Goal: Check status

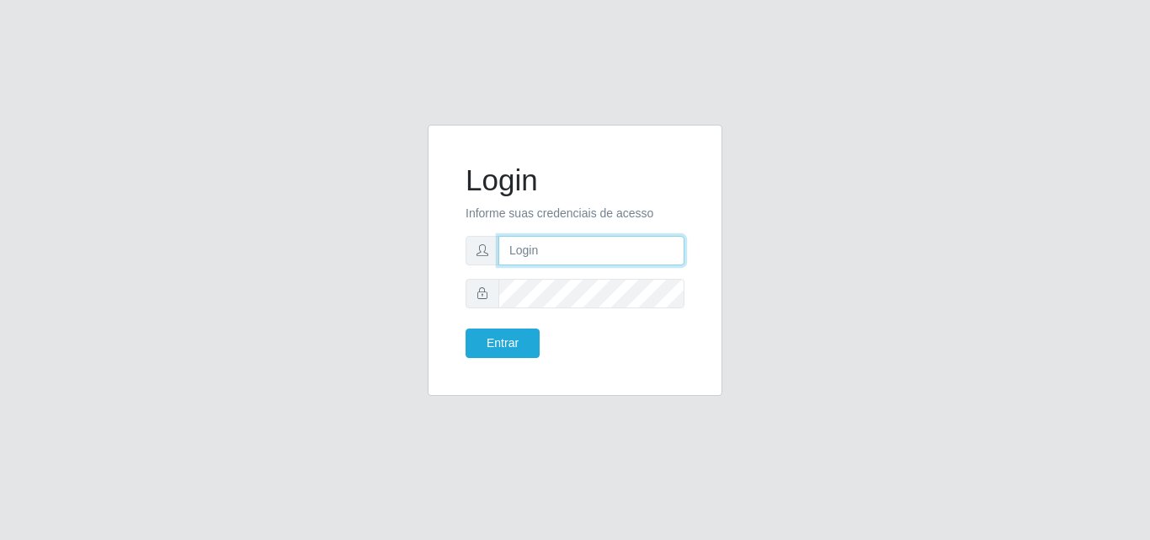
click at [583, 253] on input "text" at bounding box center [591, 250] width 186 height 29
type input "[EMAIL_ADDRESS][DOMAIN_NAME]"
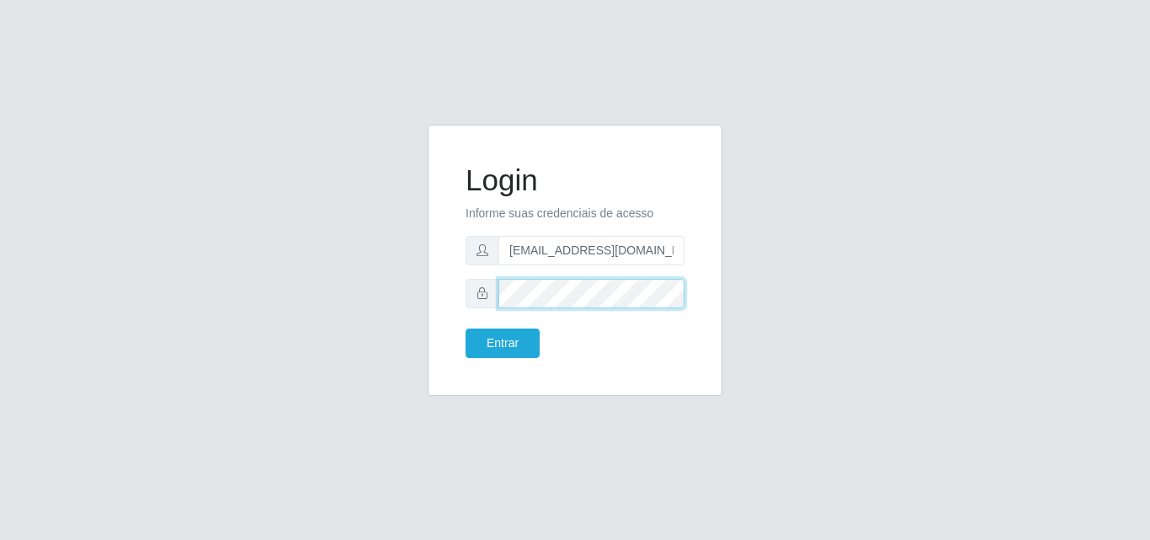
click at [466, 328] on button "Entrar" at bounding box center [503, 342] width 74 height 29
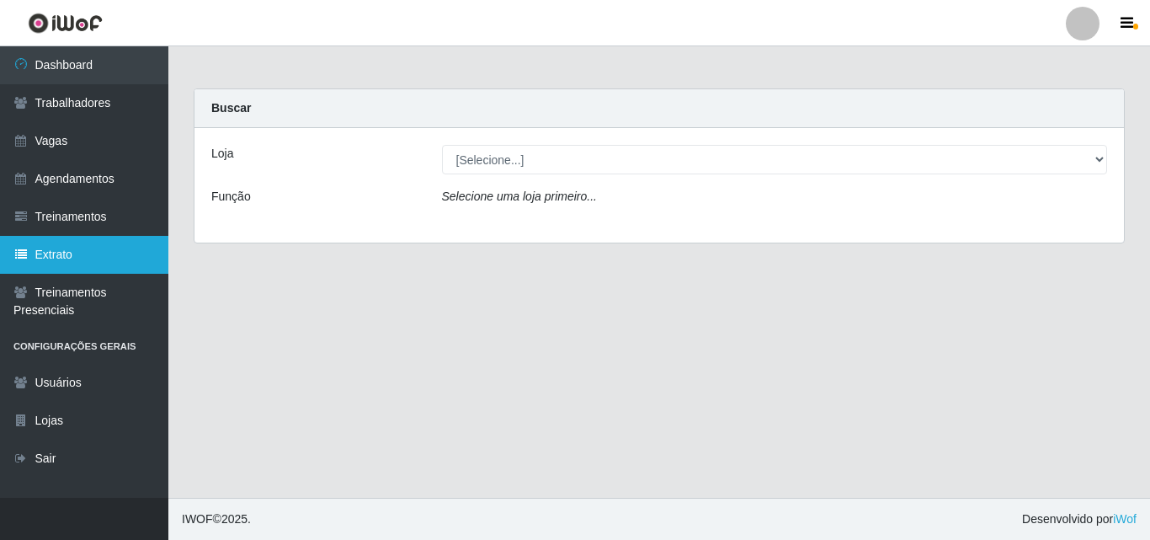
click at [70, 248] on link "Extrato" at bounding box center [84, 255] width 168 height 38
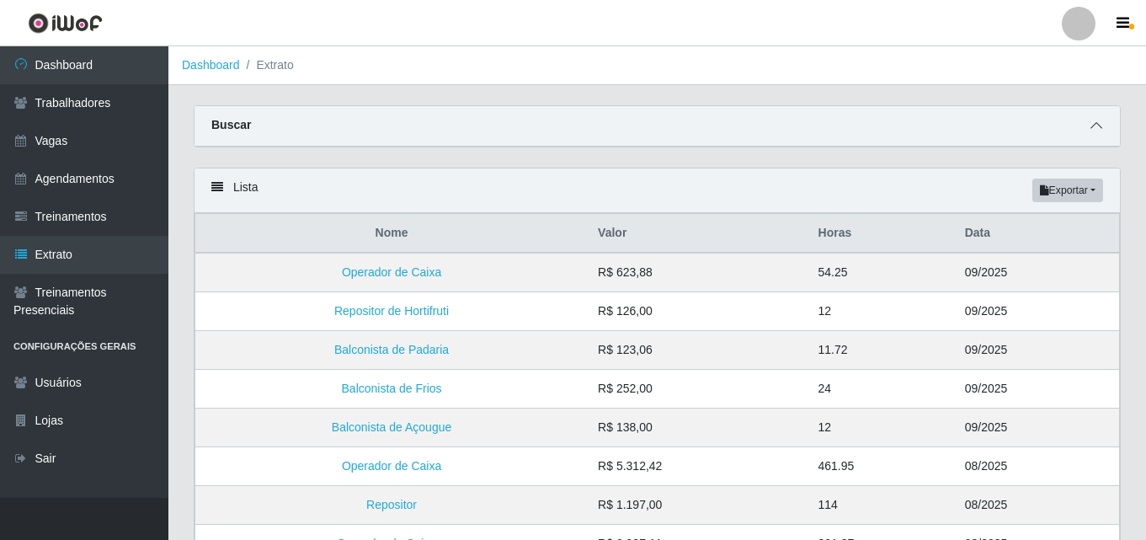
click at [1101, 127] on icon at bounding box center [1096, 126] width 12 height 12
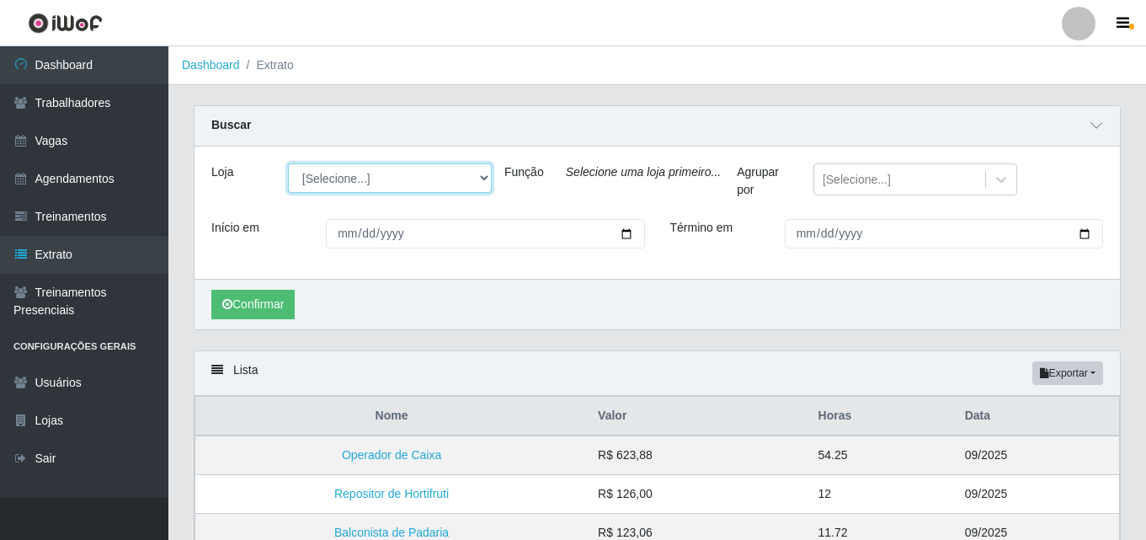
click at [480, 179] on select "[Selecione...] Corte Fácil - Unidade Emaús Corte Fácil - Unidade Planalto" at bounding box center [390, 177] width 204 height 29
click at [477, 145] on div "Buscar" at bounding box center [656, 126] width 925 height 40
drag, startPoint x: 467, startPoint y: 179, endPoint x: 456, endPoint y: 193, distance: 17.9
click at [467, 180] on select "[Selecione...] Corte Fácil - Unidade Emaús Corte Fácil - Unidade Planalto" at bounding box center [390, 177] width 204 height 29
click at [288, 164] on select "[Selecione...] Corte Fácil - Unidade Emaús Corte Fácil - Unidade Planalto" at bounding box center [390, 177] width 204 height 29
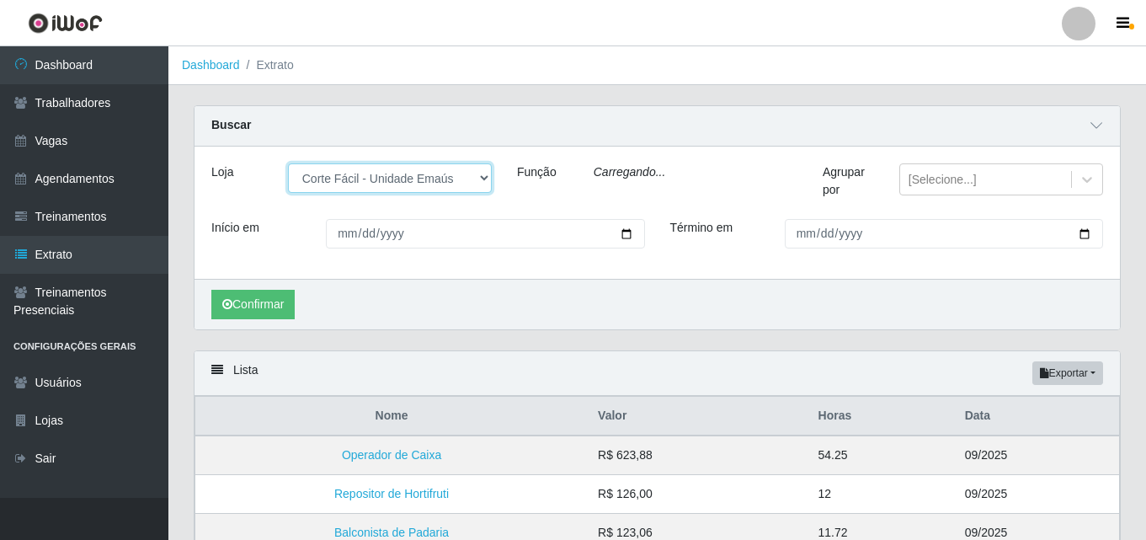
click at [482, 176] on select "[Selecione...] Corte Fácil - Unidade Emaús Corte Fácil - Unidade Planalto" at bounding box center [390, 177] width 204 height 29
select select "[Selecione...]"
click at [288, 164] on select "[Selecione...] Corte Fácil - Unidade Emaús Corte Fácil - Unidade Planalto" at bounding box center [390, 177] width 204 height 29
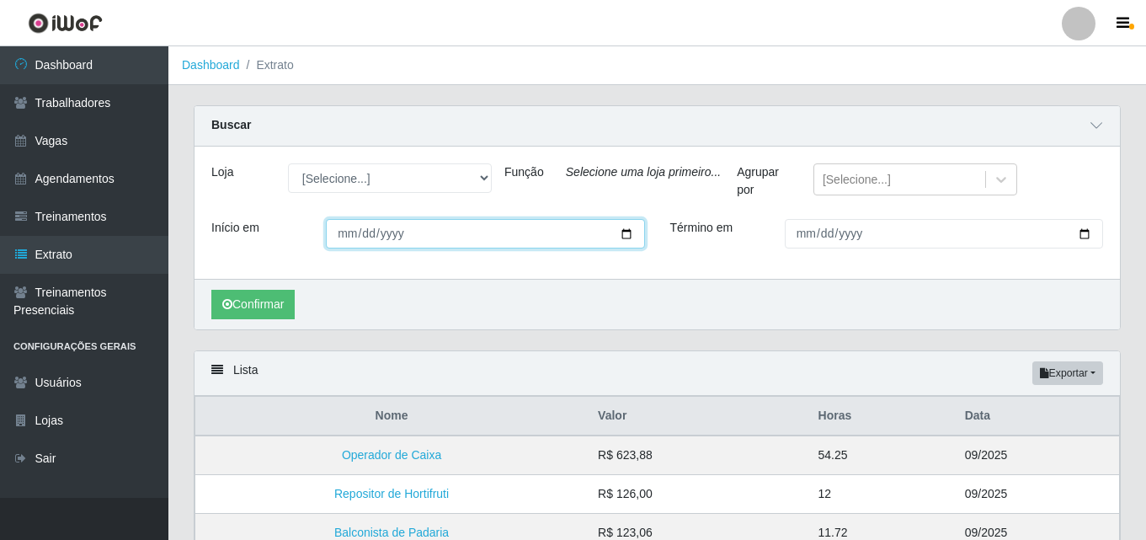
click at [341, 237] on input "Início em" at bounding box center [485, 233] width 318 height 29
type input "[DATE]"
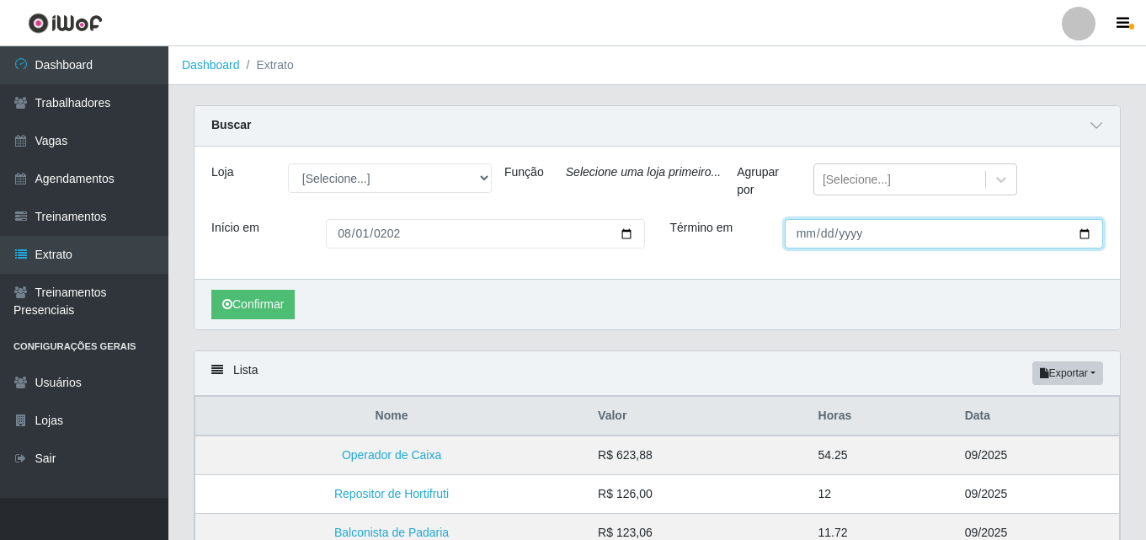
click at [796, 234] on input "Término em" at bounding box center [944, 233] width 318 height 29
click at [814, 189] on div "[Selecione...]" at bounding box center [899, 180] width 171 height 28
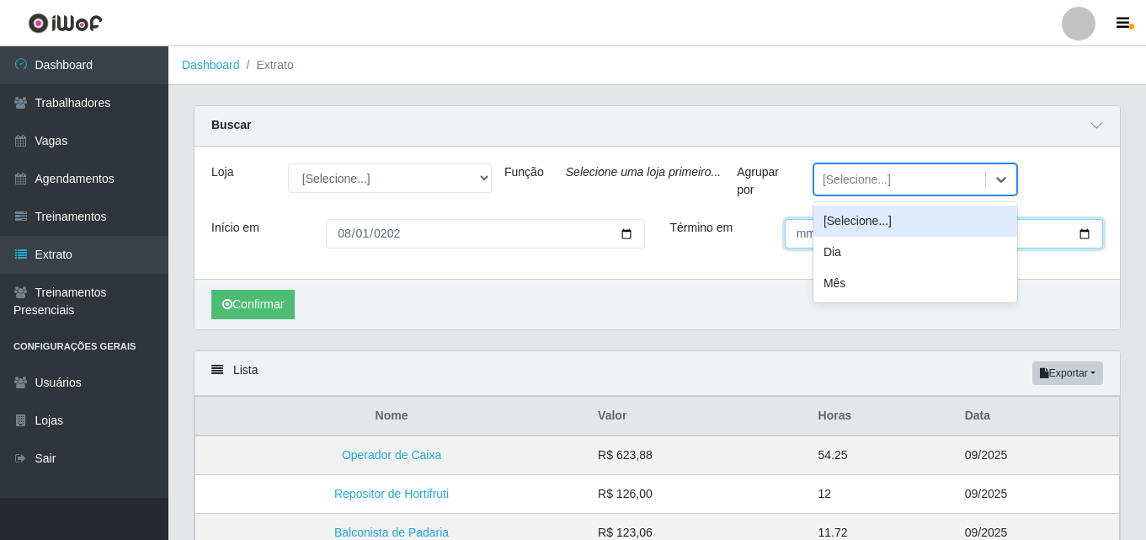
click at [797, 233] on input "Término em" at bounding box center [944, 233] width 318 height 29
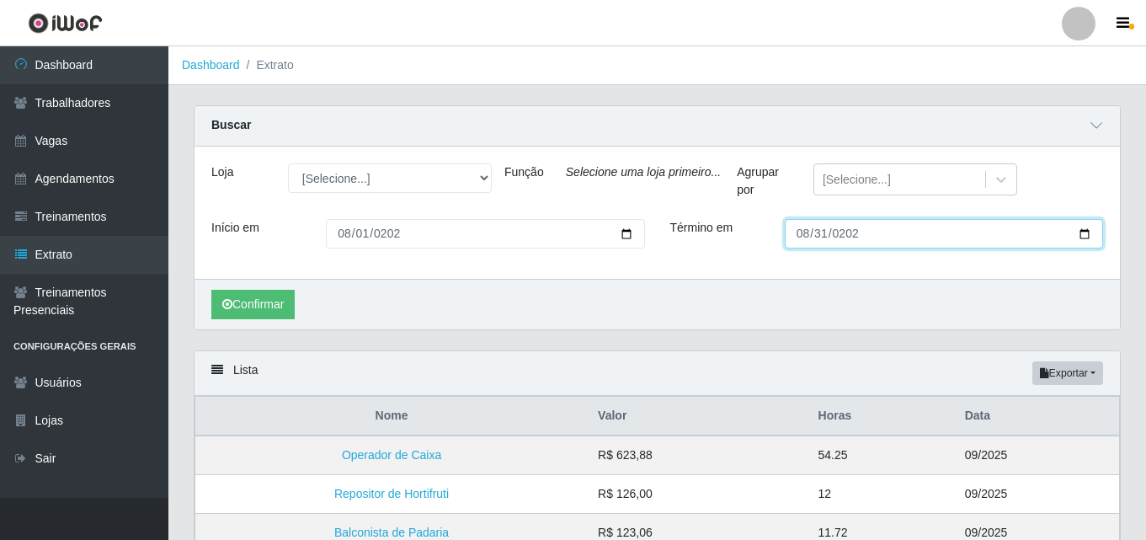
type input "[DATE]"
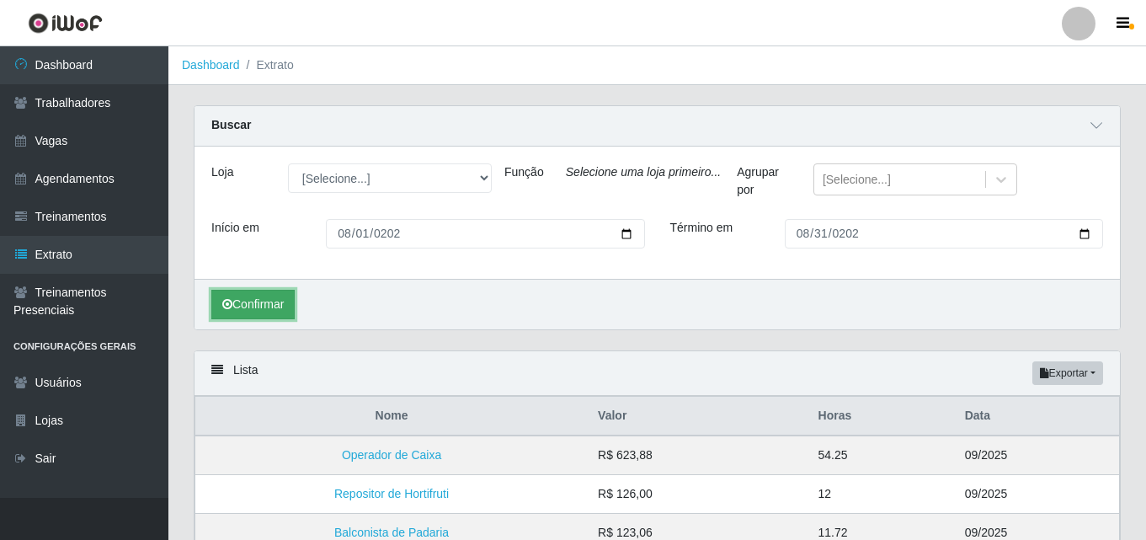
click at [269, 312] on button "Confirmar" at bounding box center [252, 304] width 83 height 29
click at [271, 302] on button "Confirmar" at bounding box center [252, 304] width 83 height 29
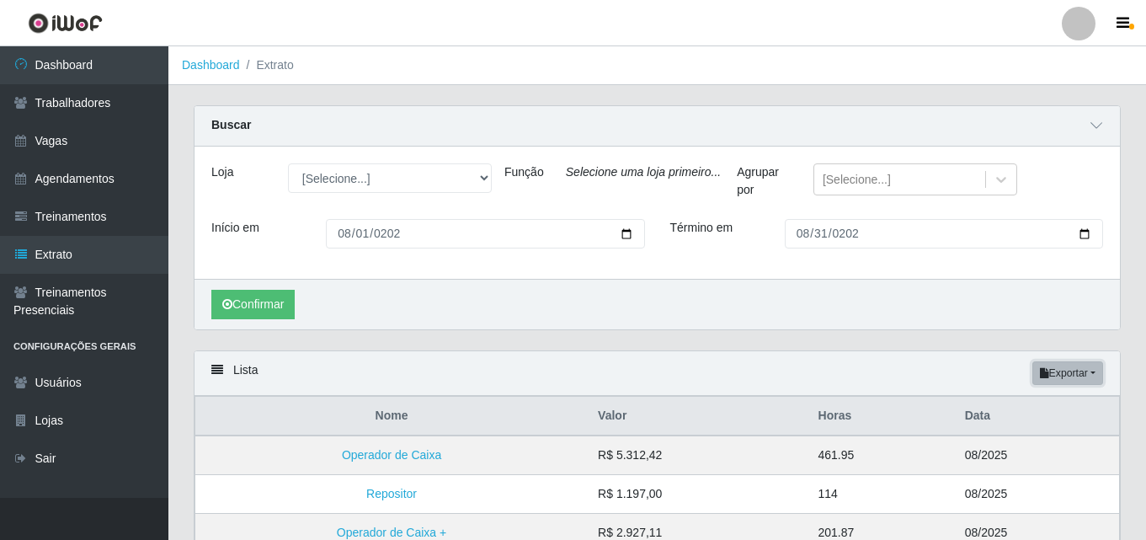
click at [1092, 372] on button "Exportar" at bounding box center [1067, 373] width 71 height 24
click at [988, 403] on button "PDF" at bounding box center [1037, 404] width 133 height 35
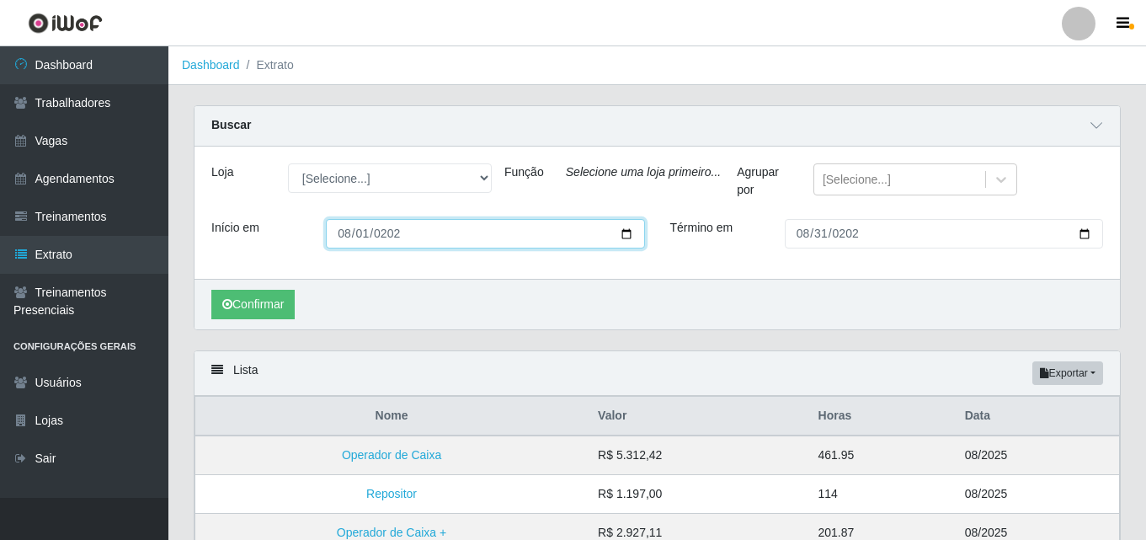
click at [360, 237] on input "[DATE]" at bounding box center [485, 233] width 318 height 29
type input "[DATE]"
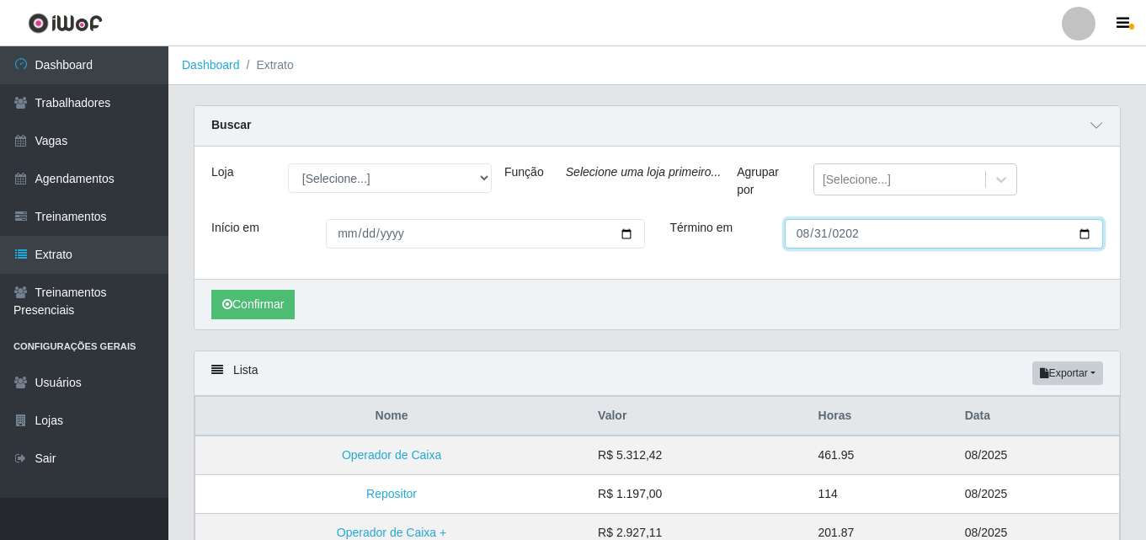
click at [818, 236] on input "[DATE]" at bounding box center [944, 233] width 318 height 29
click at [809, 232] on input "[DATE]" at bounding box center [944, 233] width 318 height 29
click at [802, 232] on input "[DATE]" at bounding box center [944, 233] width 318 height 29
type input "[DATE]"
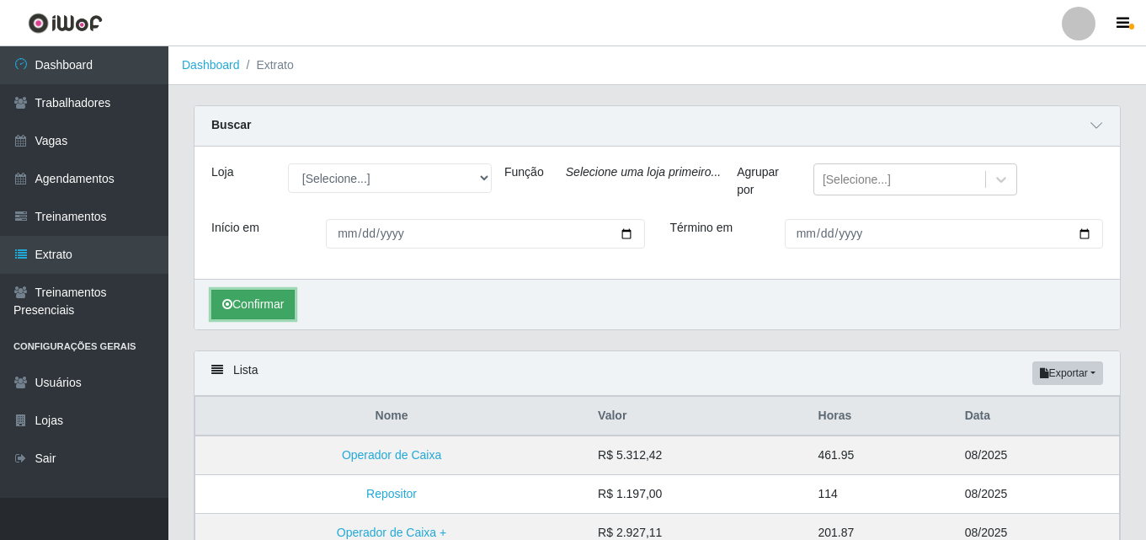
click at [275, 312] on button "Confirmar" at bounding box center [252, 304] width 83 height 29
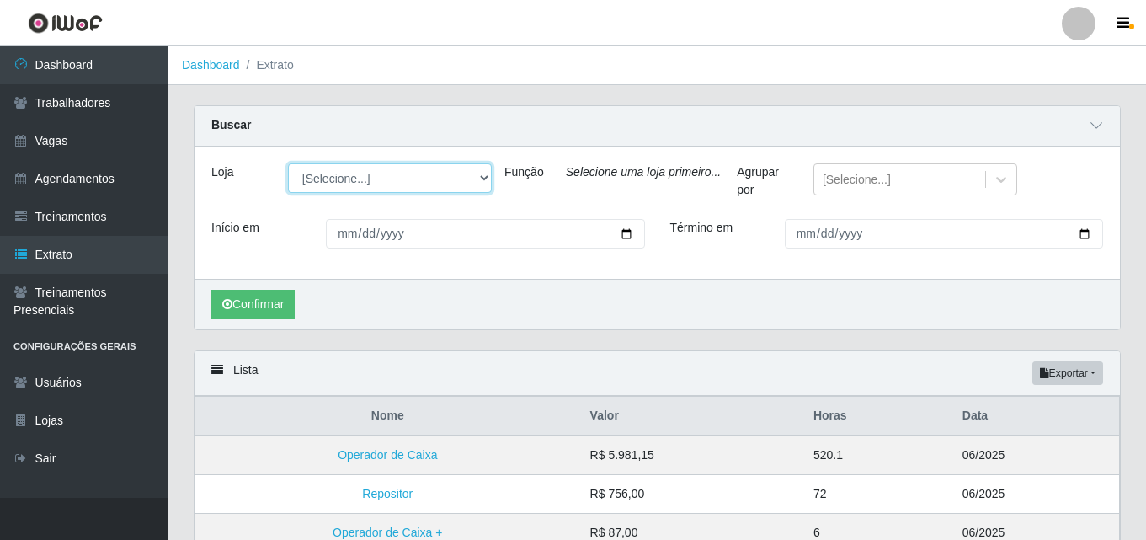
click at [422, 170] on select "[Selecione...] Corte Fácil - Unidade Emaús Corte Fácil - Unidade Planalto" at bounding box center [390, 177] width 204 height 29
select select "201"
click at [288, 164] on select "[Selecione...] Corte Fácil - Unidade Emaús Corte Fácil - Unidade Planalto" at bounding box center [390, 177] width 204 height 29
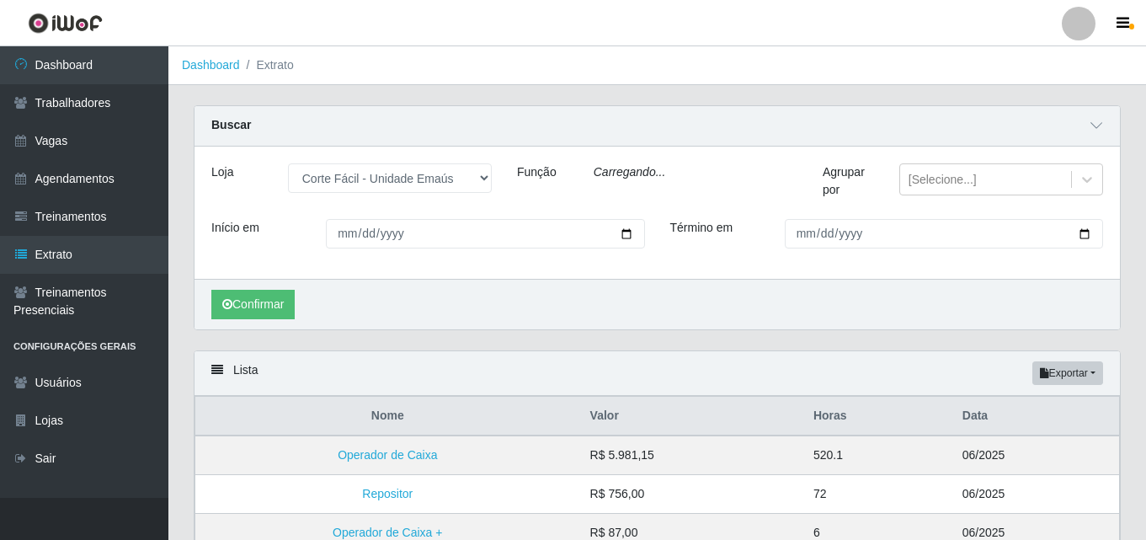
click at [279, 276] on div "Loja [Selecione...] Corte Fácil - Unidade Emaús Corte Fácil - Unidade Planalto …" at bounding box center [656, 213] width 925 height 132
click at [268, 301] on button "Confirmar" at bounding box center [252, 304] width 83 height 29
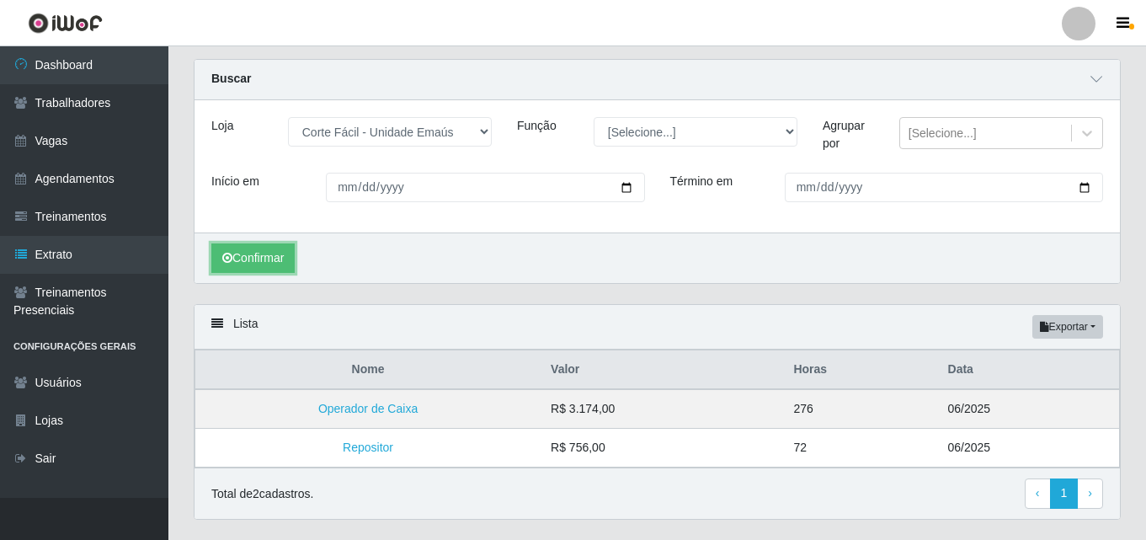
scroll to position [89, 0]
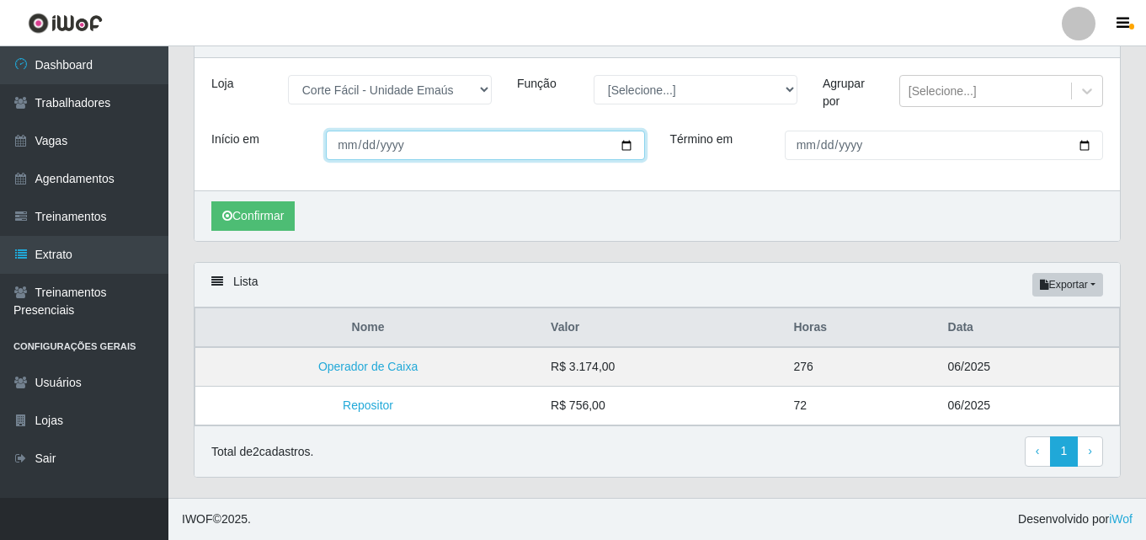
click at [360, 132] on input "[DATE]" at bounding box center [485, 145] width 318 height 29
click at [366, 141] on input "[DATE]" at bounding box center [485, 145] width 318 height 29
type input "[DATE]"
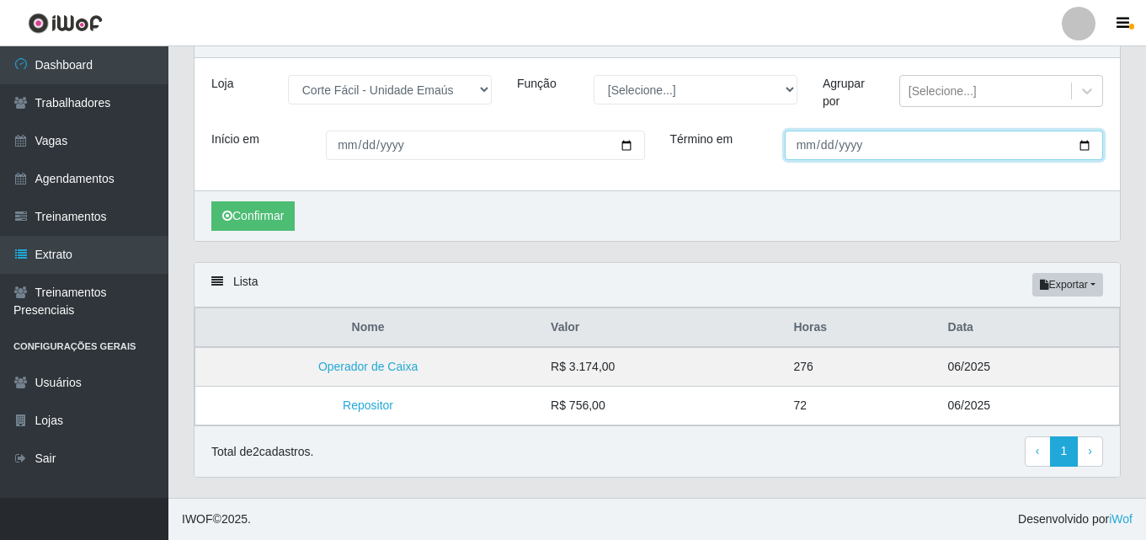
click at [808, 140] on input "[DATE]" at bounding box center [944, 145] width 318 height 29
type input "[DATE]"
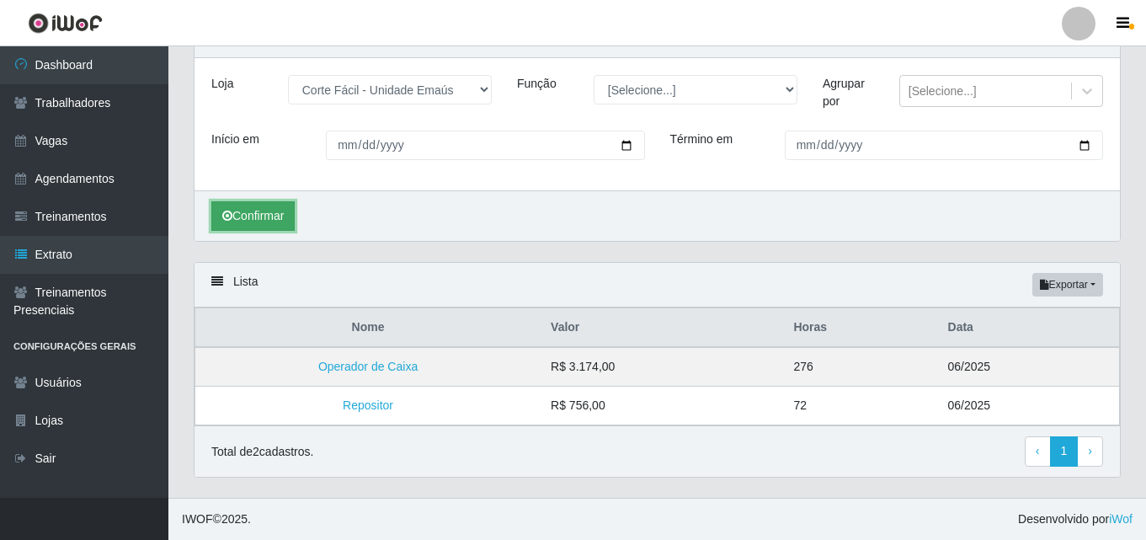
click at [287, 211] on button "Confirmar" at bounding box center [252, 215] width 83 height 29
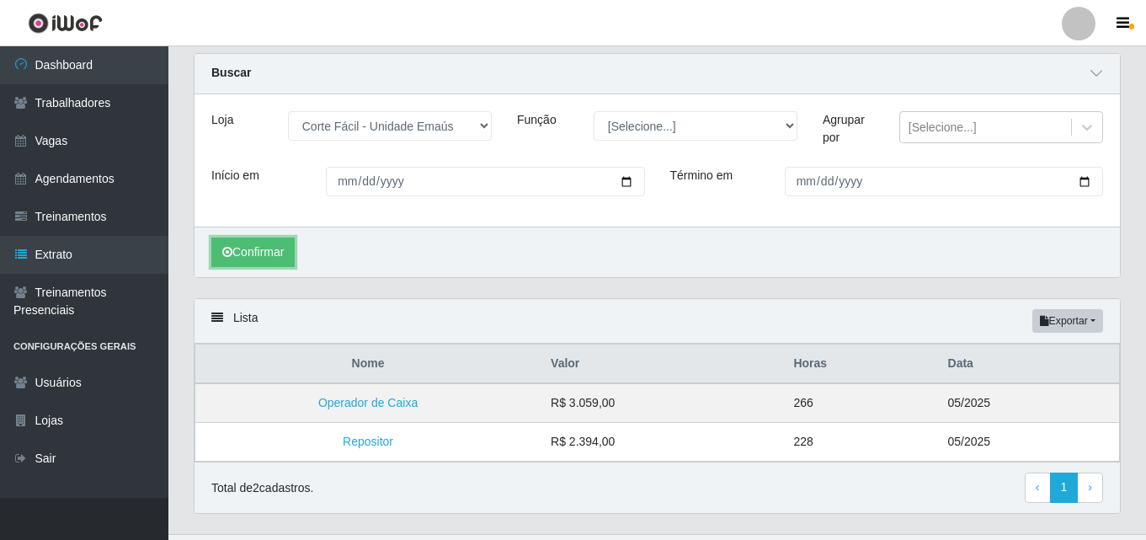
scroll to position [89, 0]
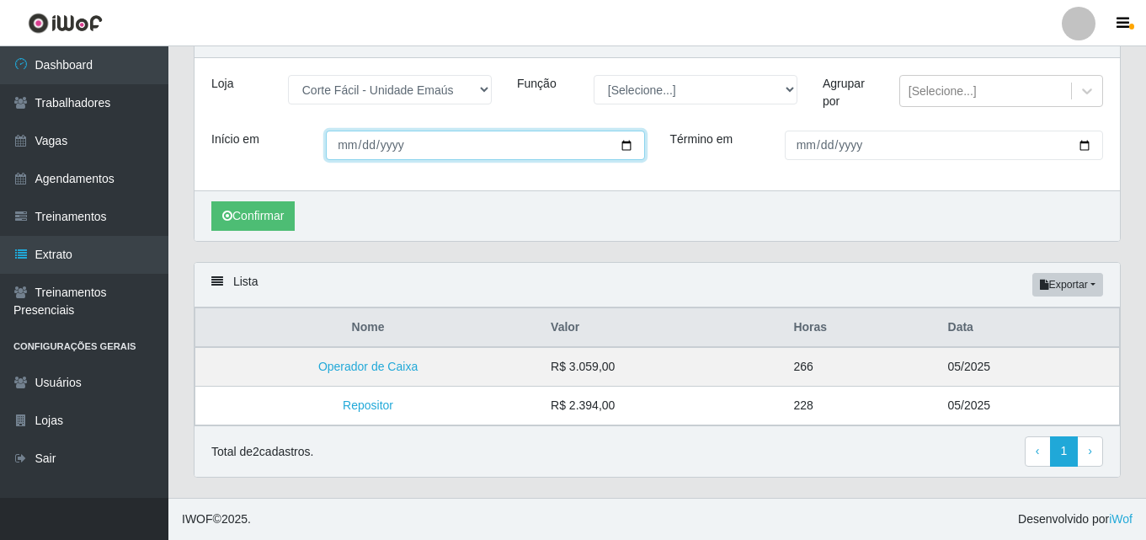
click at [365, 144] on input "[DATE]" at bounding box center [485, 145] width 318 height 29
type input "[DATE]"
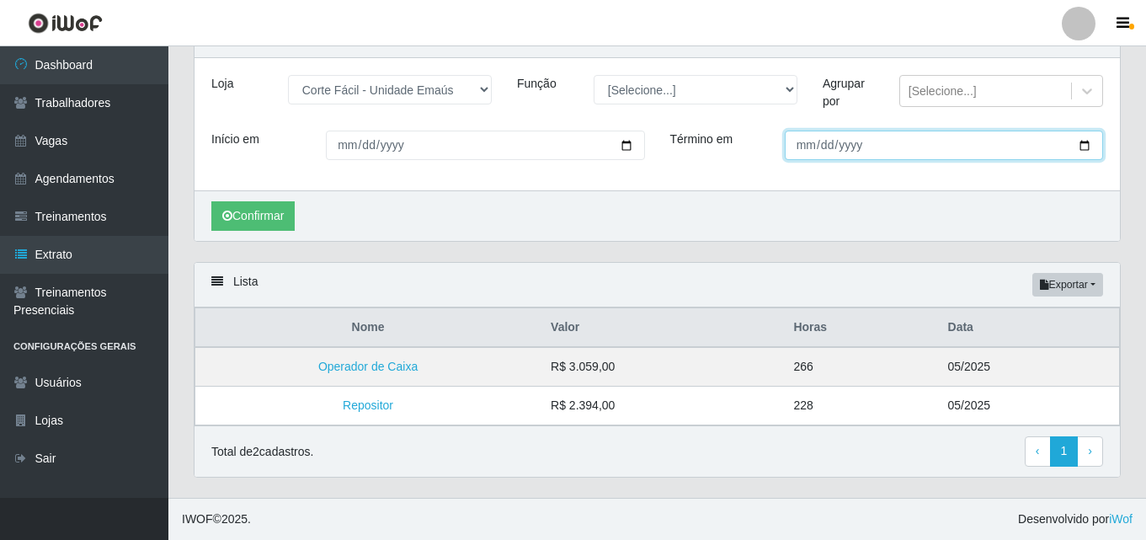
click at [806, 143] on input "[DATE]" at bounding box center [944, 145] width 318 height 29
type input "[DATE]"
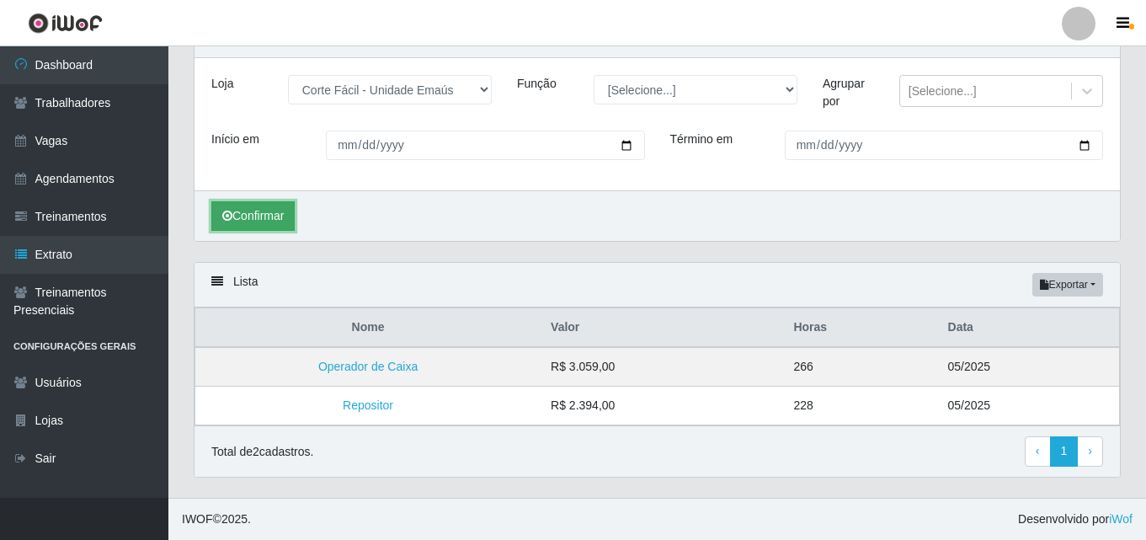
click at [262, 221] on button "Confirmar" at bounding box center [252, 215] width 83 height 29
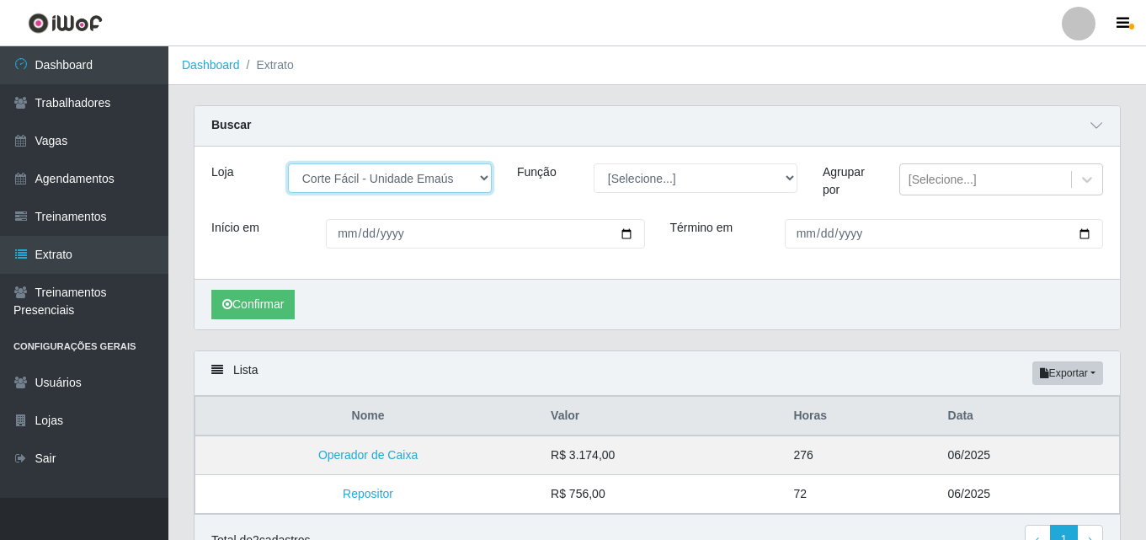
click at [402, 177] on select "[Selecione...] Corte Fácil - Unidade Emaús Corte Fácil - Unidade Planalto" at bounding box center [390, 177] width 204 height 29
select select "202"
click at [288, 164] on select "[Selecione...] Corte Fácil - Unidade Emaús Corte Fácil - Unidade Planalto" at bounding box center [390, 177] width 204 height 29
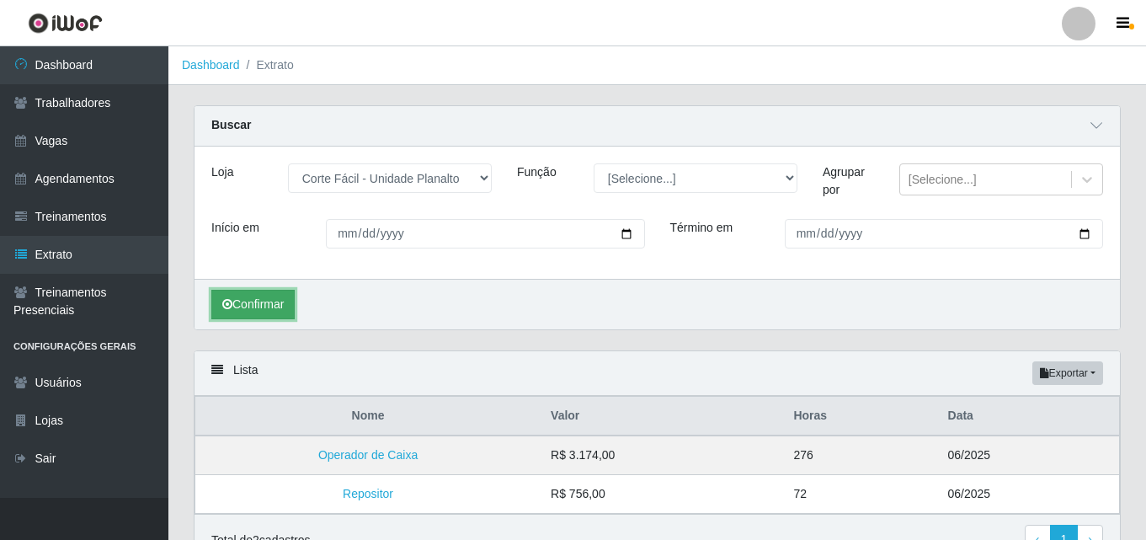
click at [263, 301] on button "Confirmar" at bounding box center [252, 304] width 83 height 29
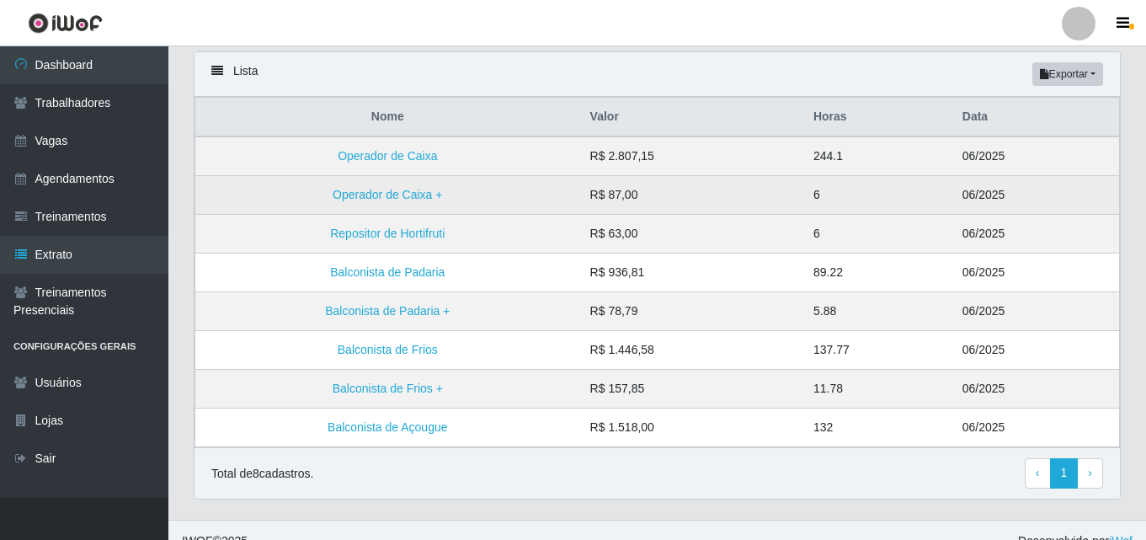
scroll to position [322, 0]
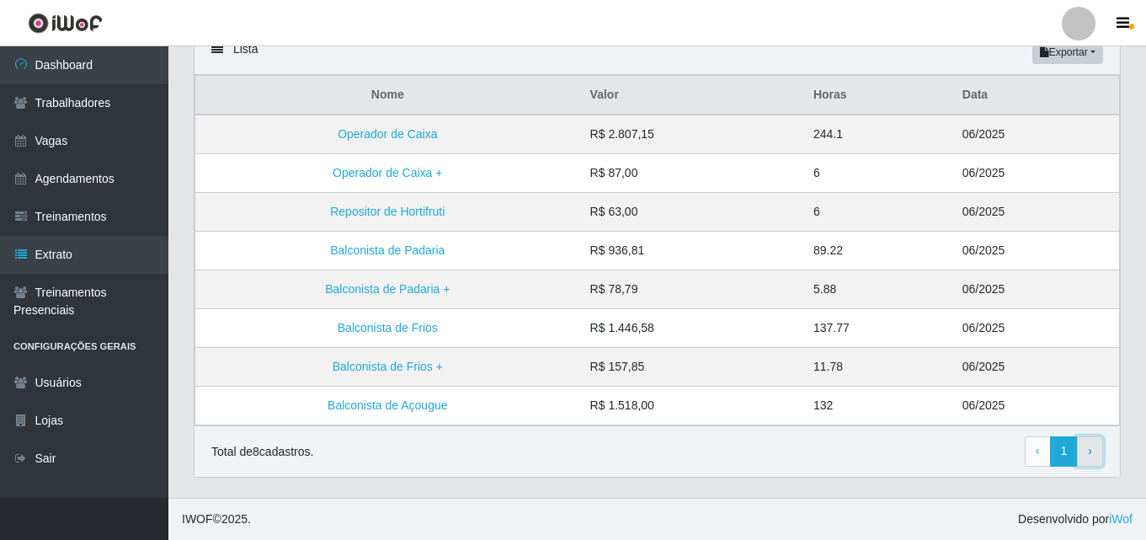
click at [1093, 462] on link "› Next" at bounding box center [1090, 451] width 26 height 30
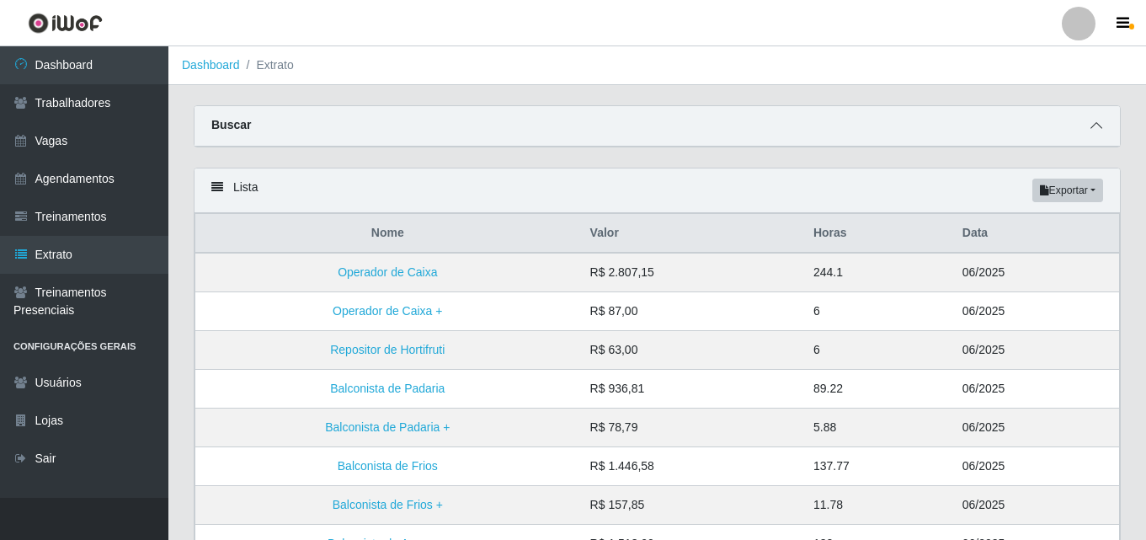
click at [1099, 123] on icon at bounding box center [1096, 126] width 12 height 12
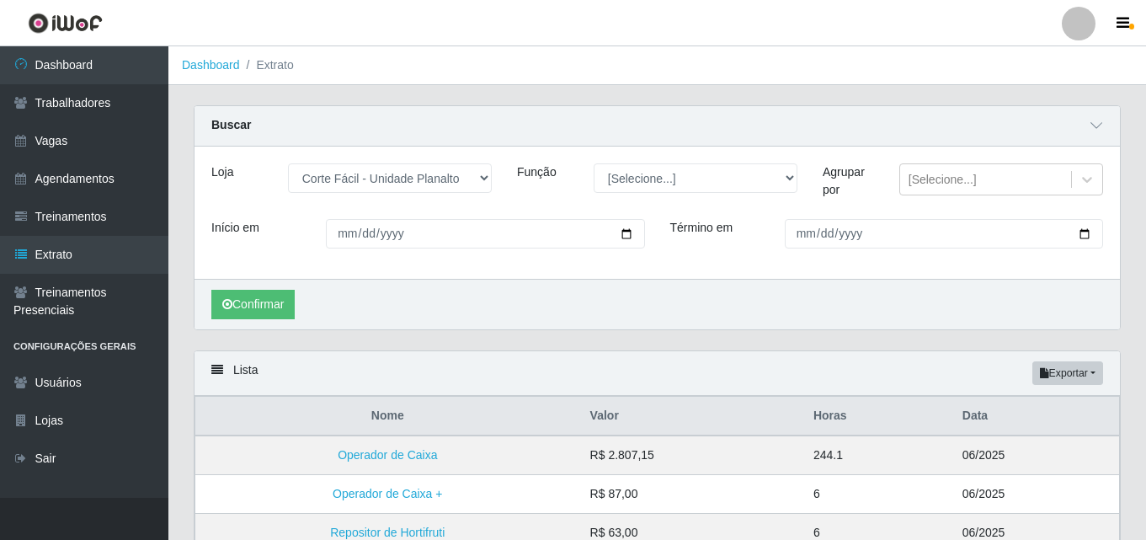
drag, startPoint x: 617, startPoint y: 14, endPoint x: 552, endPoint y: 128, distance: 130.9
click at [550, 130] on div "Buscar" at bounding box center [656, 126] width 925 height 40
